Goal: Information Seeking & Learning: Learn about a topic

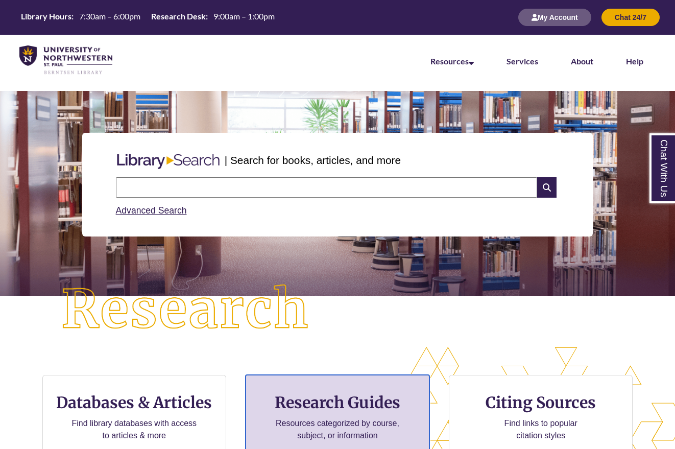
click at [353, 405] on h3 "Research Guides" at bounding box center [337, 402] width 166 height 19
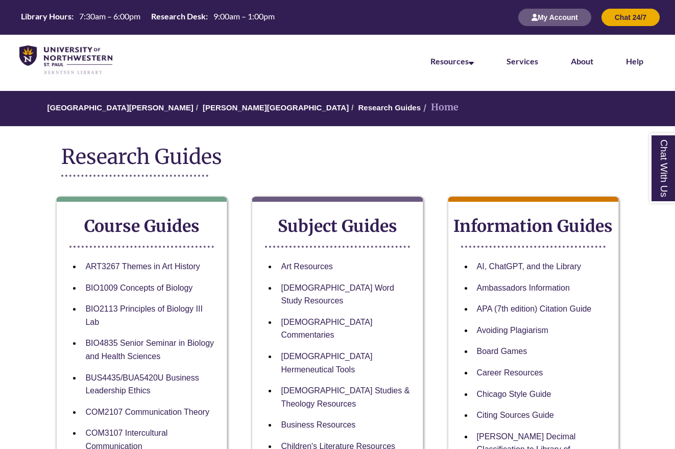
scroll to position [102, 0]
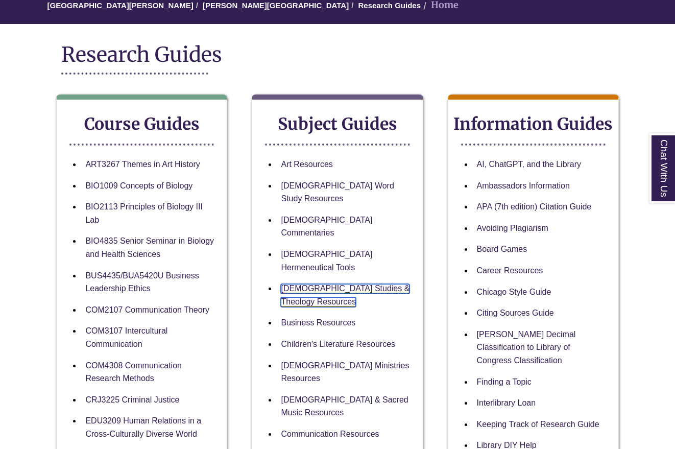
click at [295, 284] on link "Biblical Studies & Theology Resources" at bounding box center [345, 295] width 129 height 23
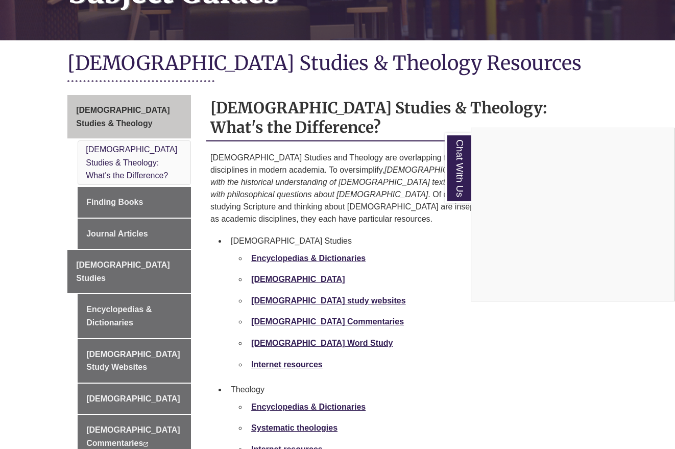
scroll to position [255, 0]
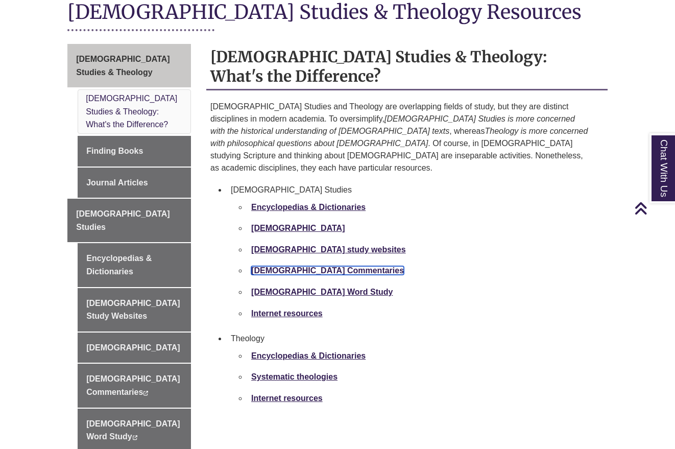
click at [284, 266] on strong "[DEMOGRAPHIC_DATA] Commentaries" at bounding box center [327, 270] width 153 height 9
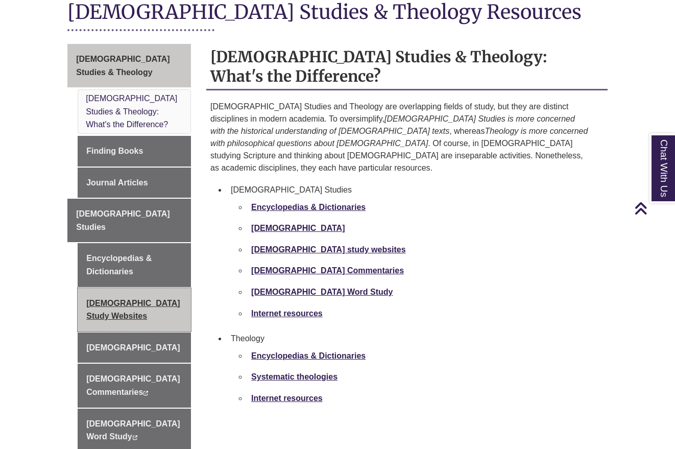
click at [103, 288] on link "[DEMOGRAPHIC_DATA] Study Websites" at bounding box center [134, 309] width 113 height 43
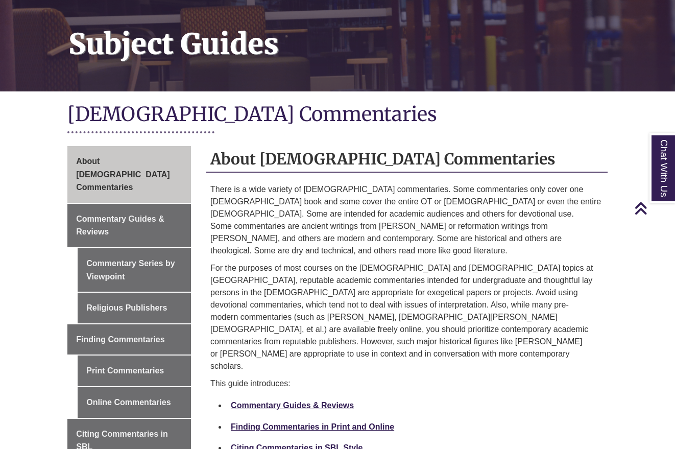
scroll to position [255, 0]
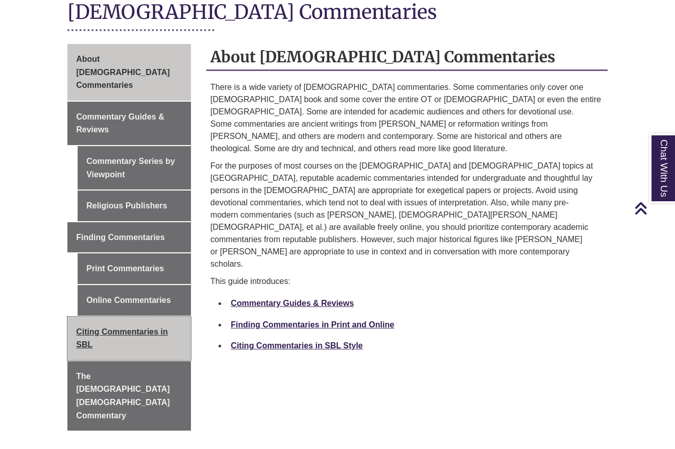
click at [86, 327] on span "Citing Commentaries in SBL" at bounding box center [122, 338] width 92 height 22
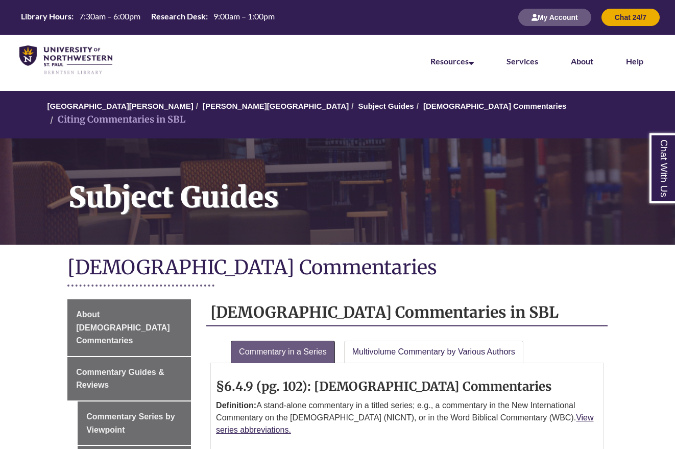
scroll to position [204, 0]
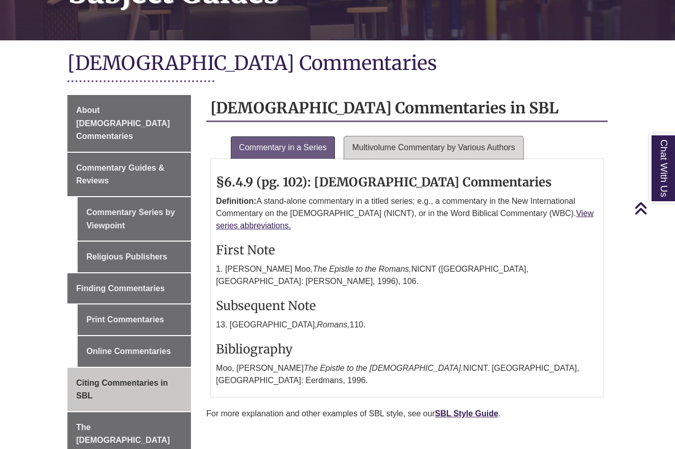
click at [404, 136] on link "Multivolume Commentary by Various Authors" at bounding box center [433, 147] width 179 height 22
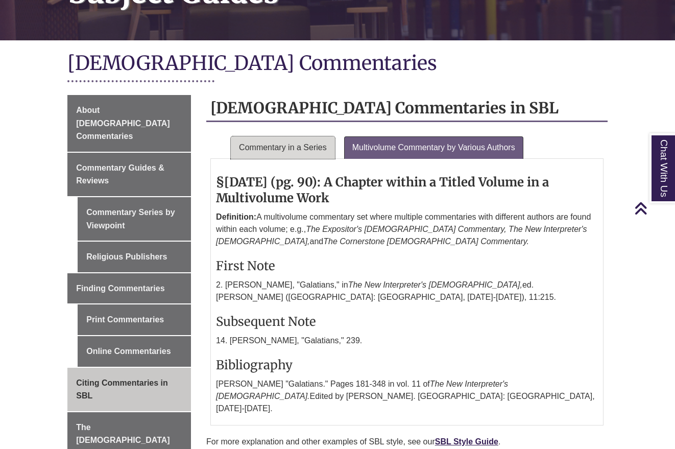
click at [272, 136] on link "Commentary in a Series" at bounding box center [283, 147] width 104 height 22
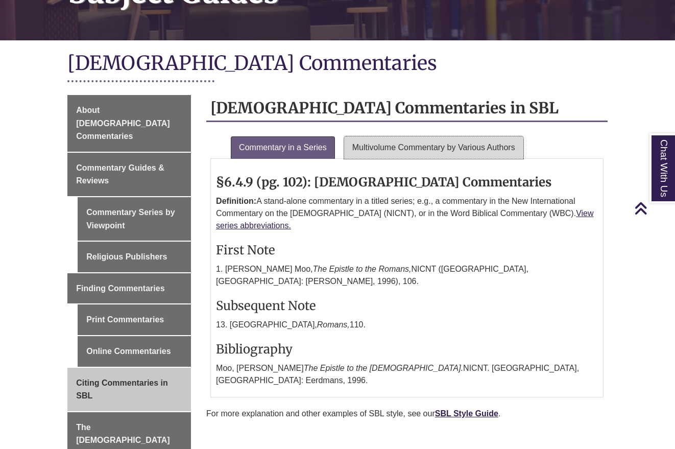
click at [408, 136] on link "Multivolume Commentary by Various Authors" at bounding box center [433, 147] width 179 height 22
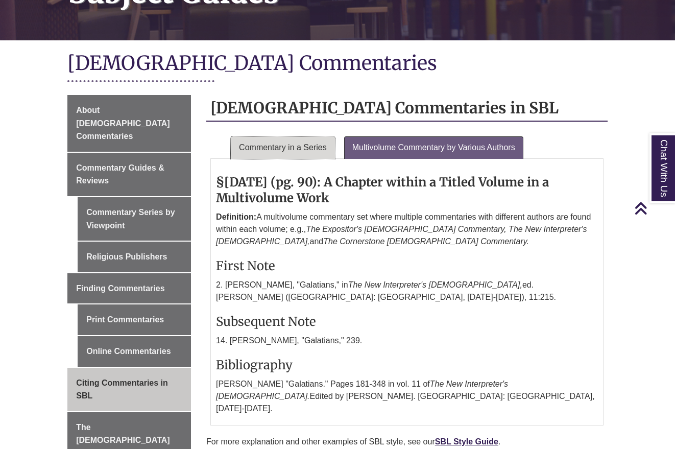
click at [300, 137] on link "Commentary in a Series" at bounding box center [283, 147] width 104 height 22
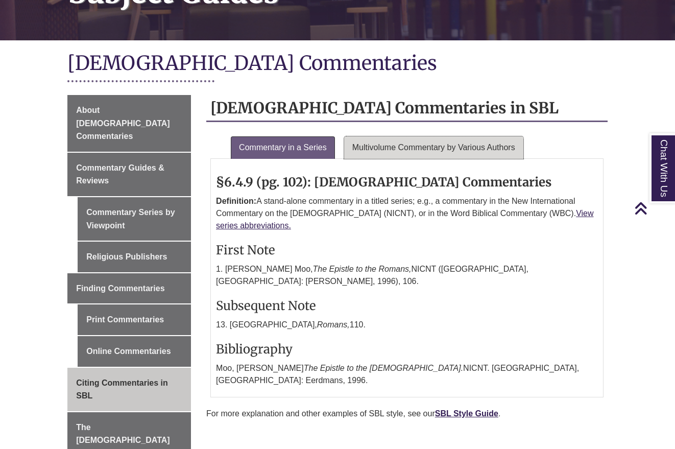
click at [456, 136] on link "Multivolume Commentary by Various Authors" at bounding box center [433, 147] width 179 height 22
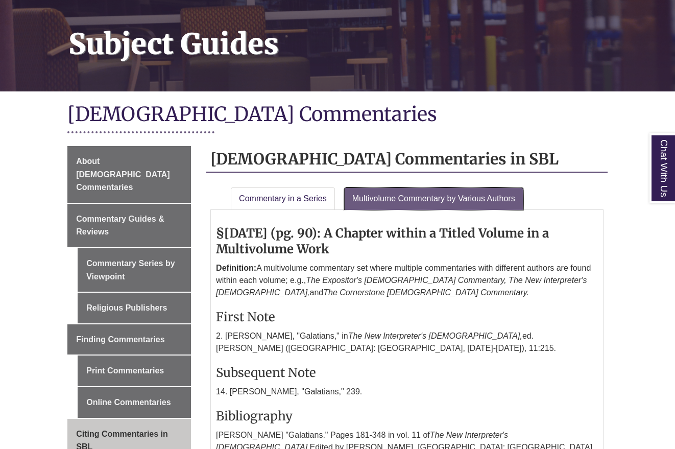
scroll to position [255, 0]
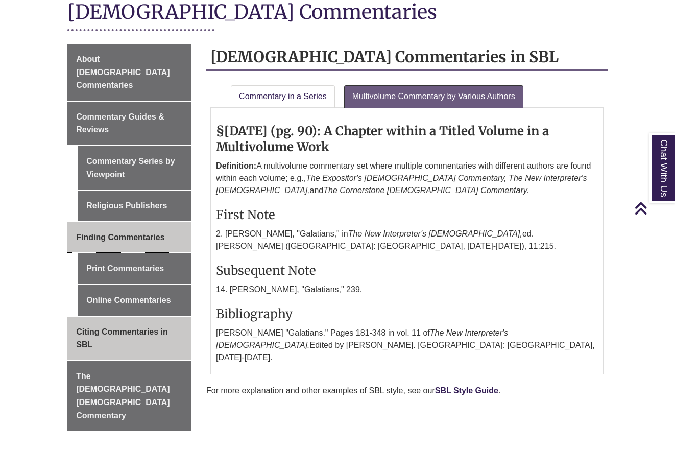
click at [132, 233] on span "Finding Commentaries" at bounding box center [120, 237] width 88 height 9
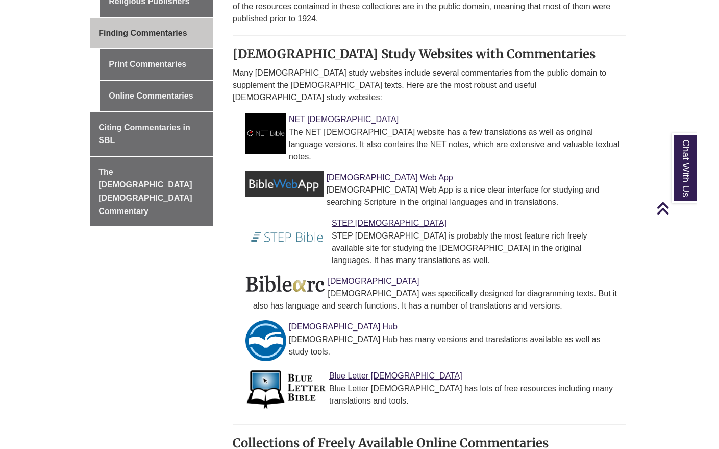
scroll to position [204, 0]
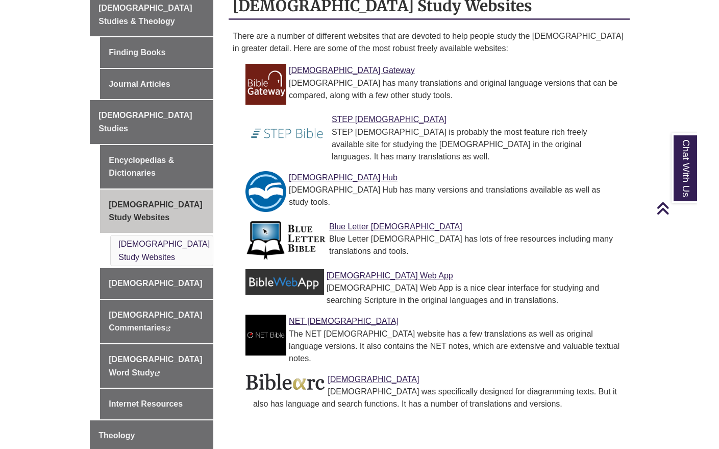
scroll to position [204, 0]
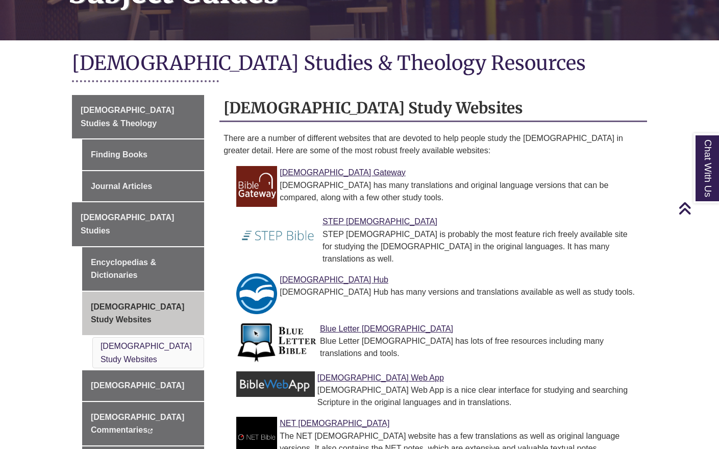
click at [48, 296] on body "Skip to Main Content Library Hours: 7:30am – 6:00pm Research Desk: 9:00am – 1:0…" at bounding box center [359, 405] width 719 height 1218
click at [43, 289] on body "Skip to Main Content Library Hours: 7:30am – 6:00pm Research Desk: 9:00am – 1:0…" at bounding box center [359, 405] width 719 height 1218
click at [22, 343] on body "Skip to Main Content Library Hours: 7:30am – 6:00pm Research Desk: 9:00am – 1:0…" at bounding box center [359, 405] width 719 height 1218
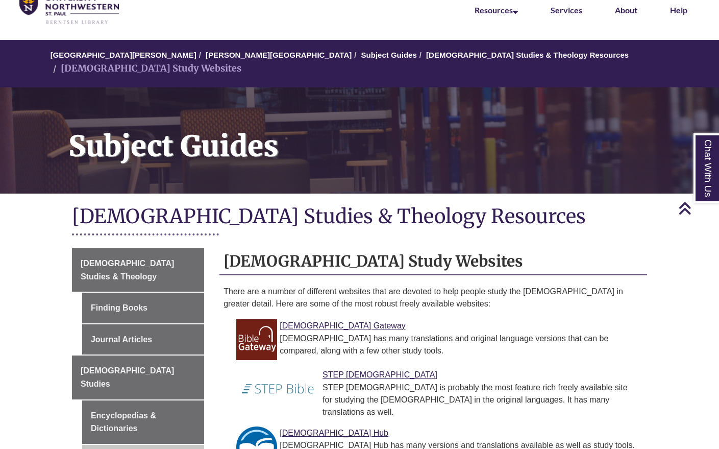
scroll to position [0, 0]
